Goal: Find specific page/section: Find specific page/section

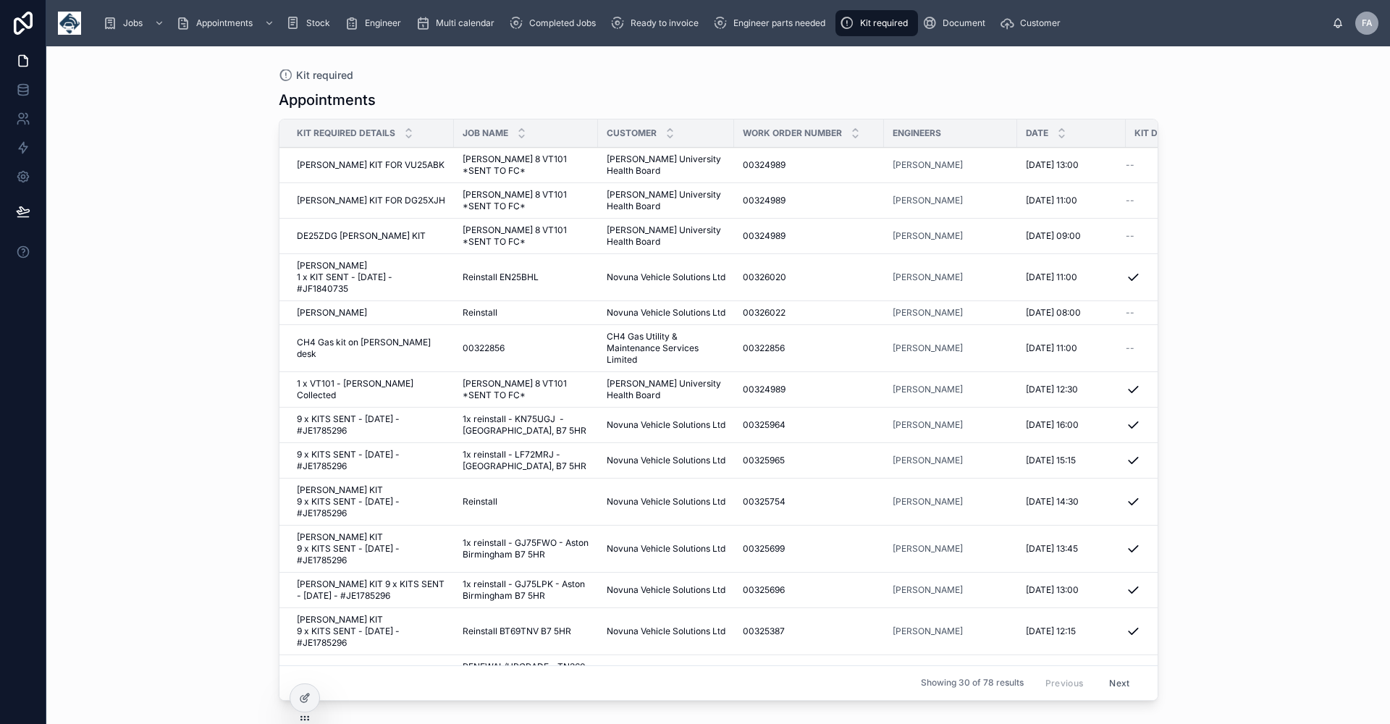
click at [555, 25] on span "Completed Jobs" at bounding box center [562, 23] width 67 height 12
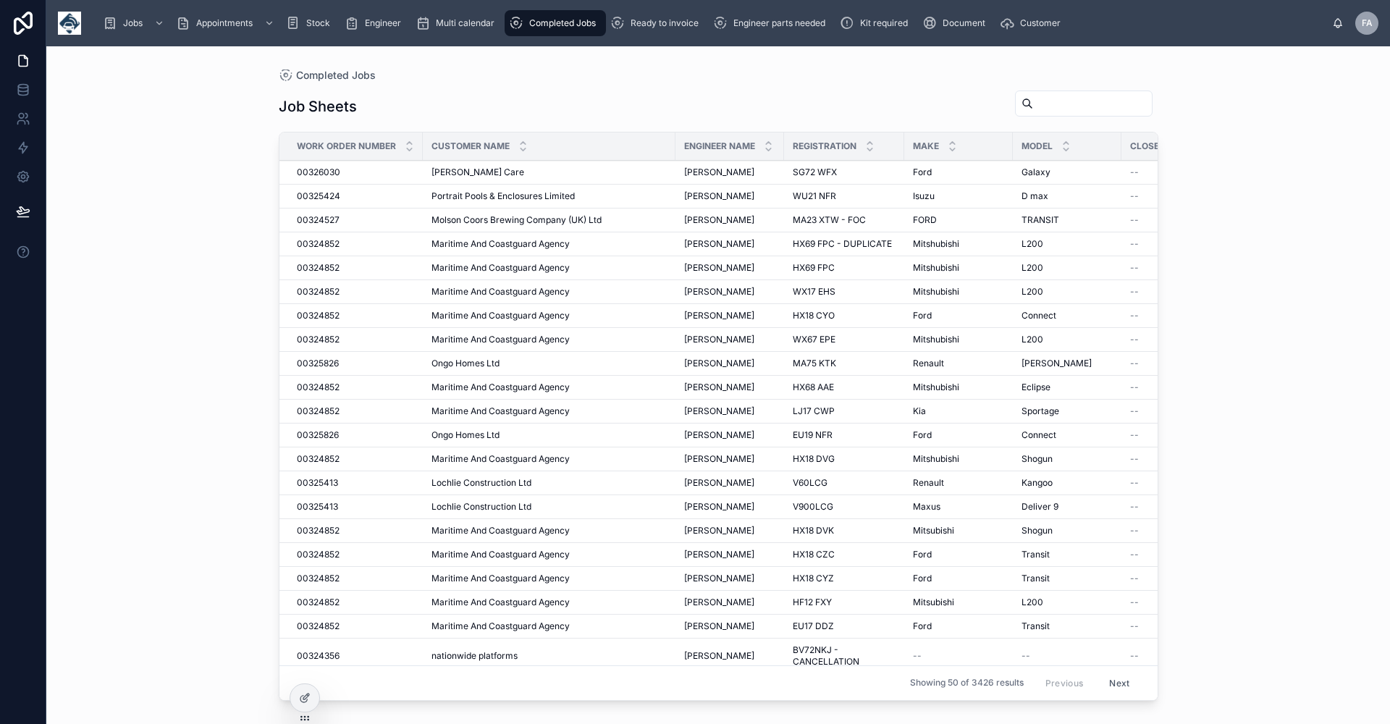
click at [1033, 98] on input "text" at bounding box center [1092, 103] width 119 height 20
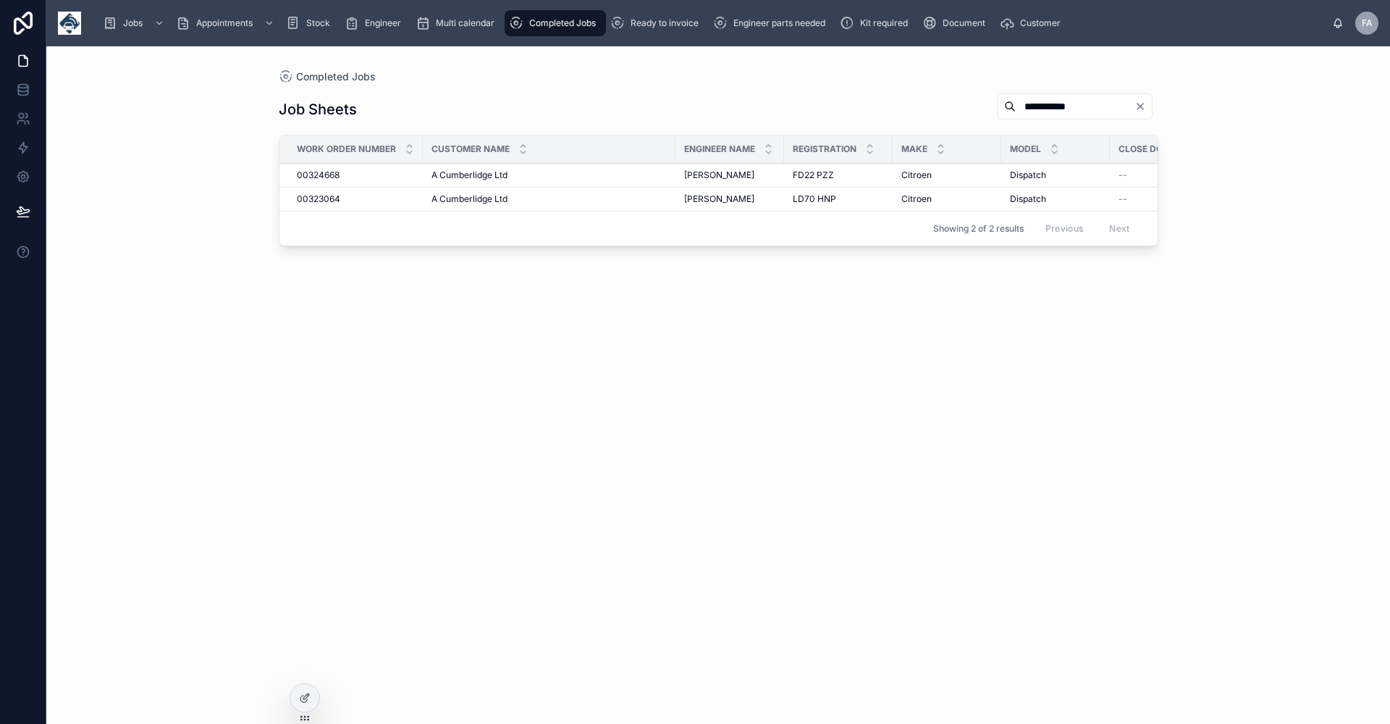
type input "**********"
click at [339, 196] on span "00323064" at bounding box center [318, 199] width 43 height 12
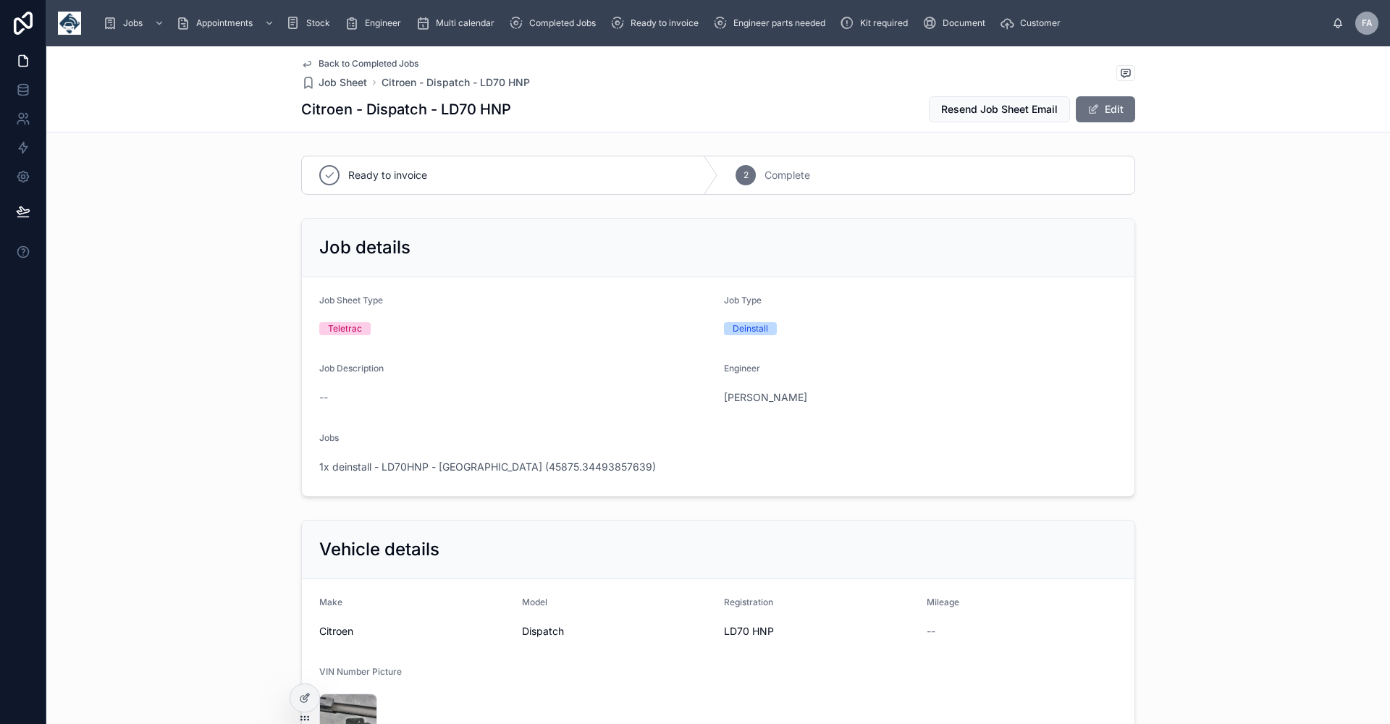
click at [334, 67] on span "Back to Completed Jobs" at bounding box center [369, 64] width 100 height 12
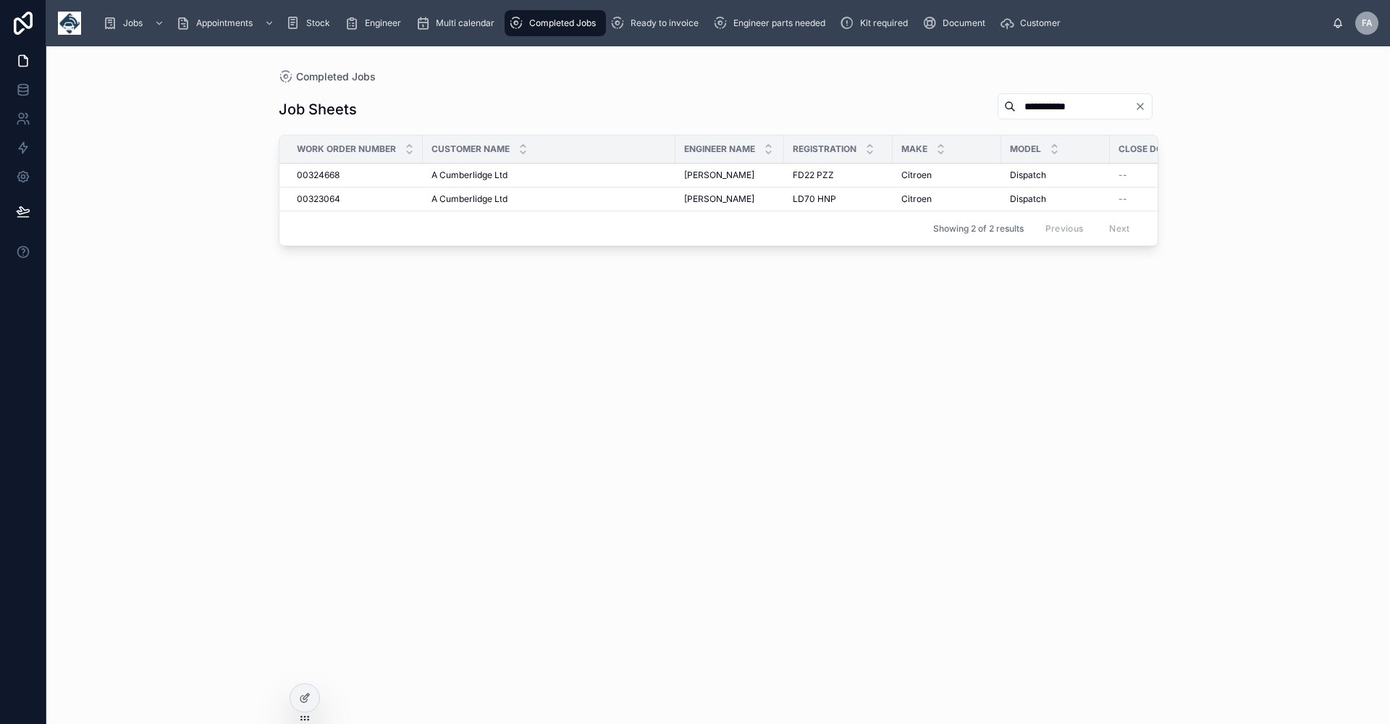
click at [894, 24] on span "Kit required" at bounding box center [884, 23] width 48 height 12
